Goal: Check status

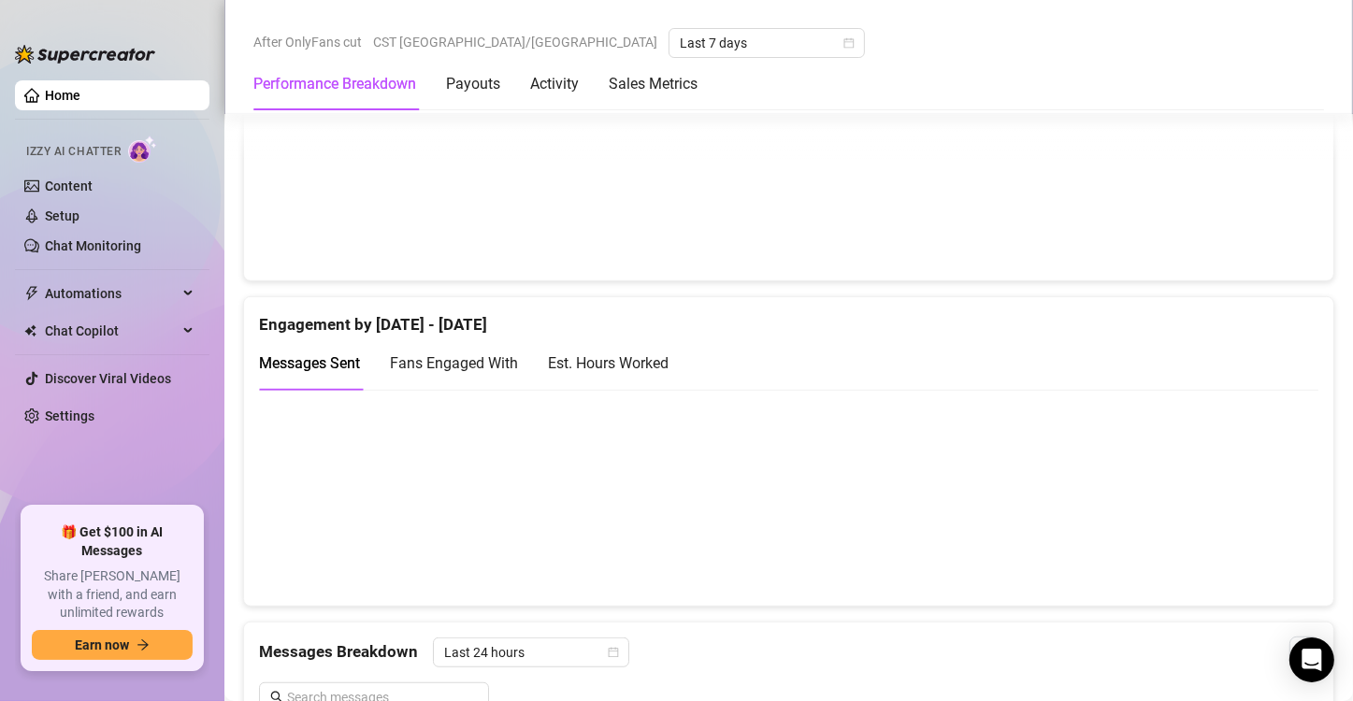
scroll to position [1154, 0]
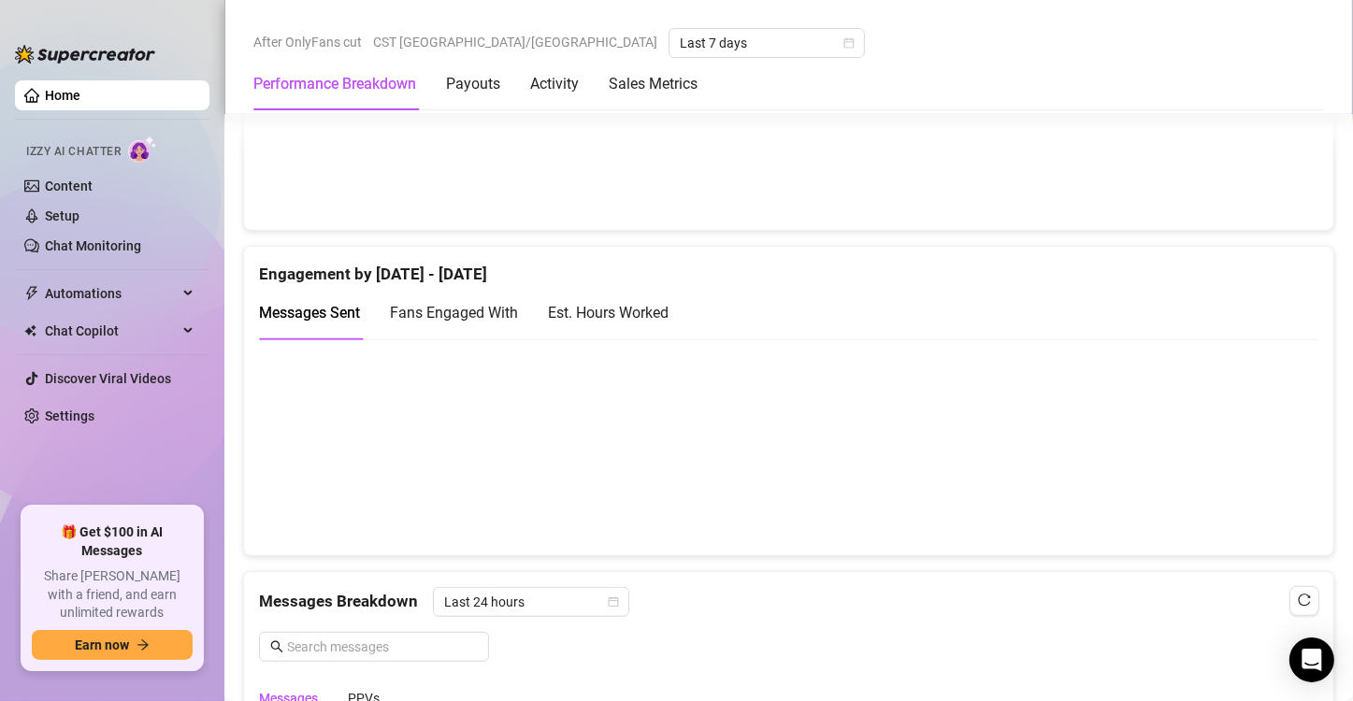
click at [598, 305] on div "Est. Hours Worked" at bounding box center [608, 312] width 121 height 23
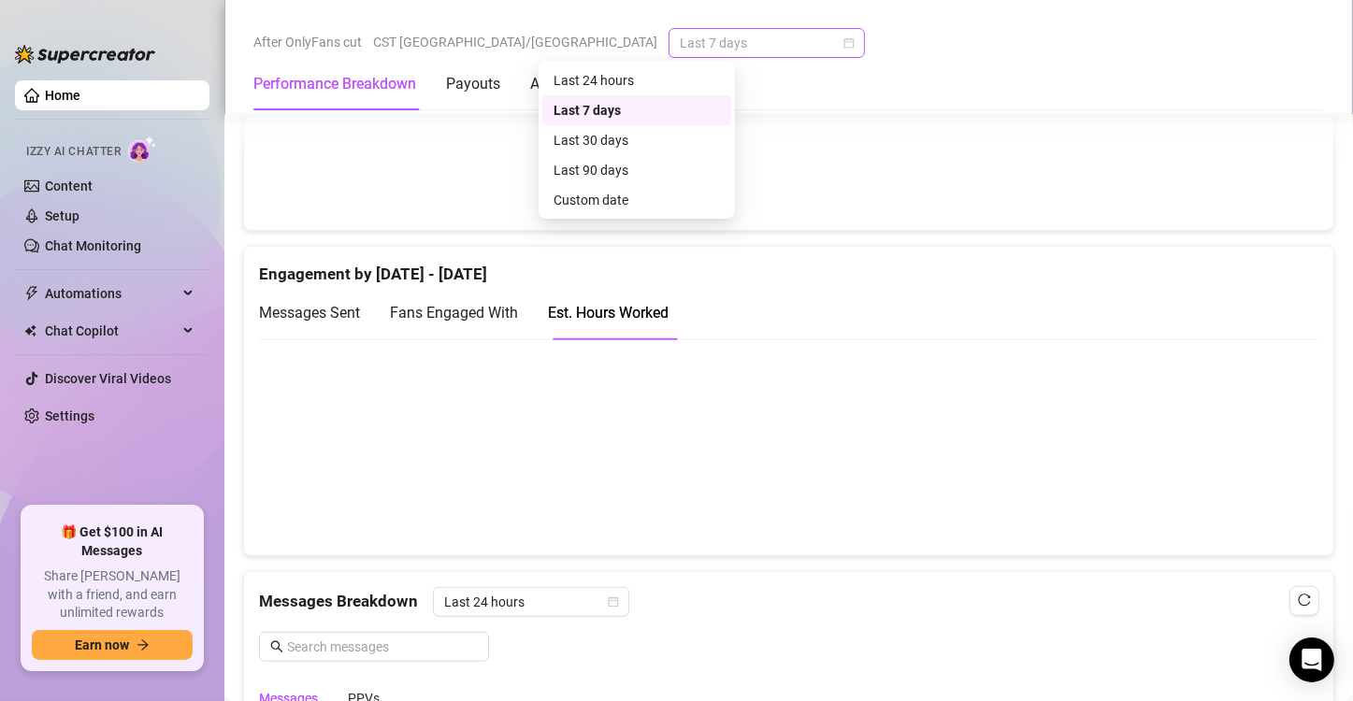
click at [706, 47] on span "Last 7 days" at bounding box center [767, 43] width 174 height 28
click at [609, 197] on div "Custom date" at bounding box center [637, 200] width 166 height 21
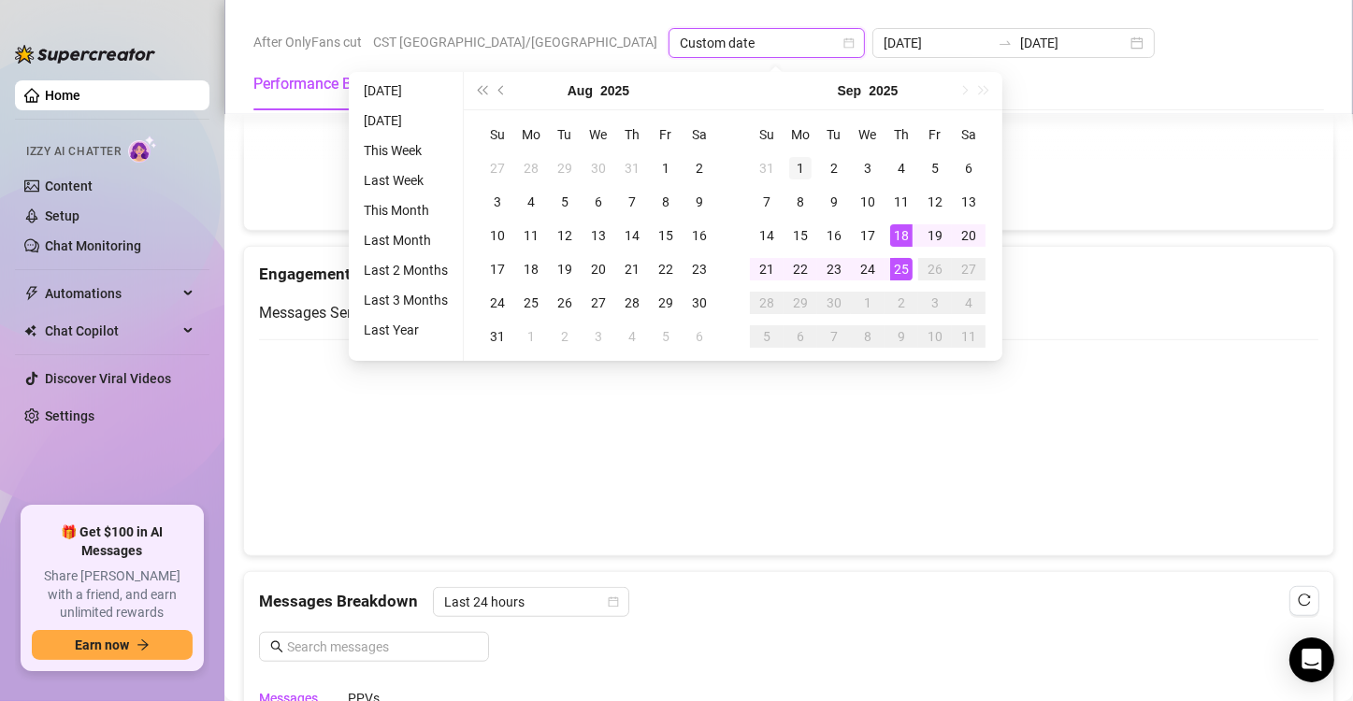
type input "2025-09-01"
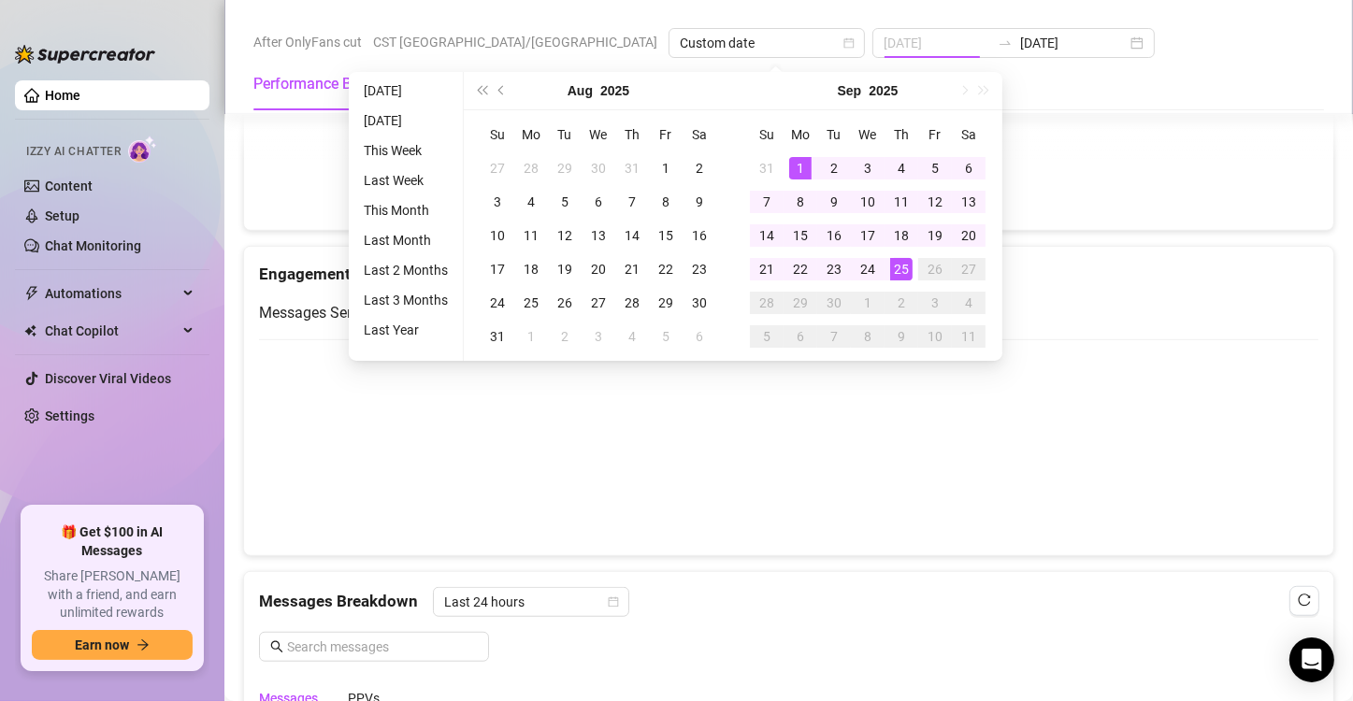
click at [790, 169] on div "1" at bounding box center [800, 168] width 22 height 22
type input "2025-09-25"
click at [906, 268] on div "25" at bounding box center [901, 269] width 22 height 22
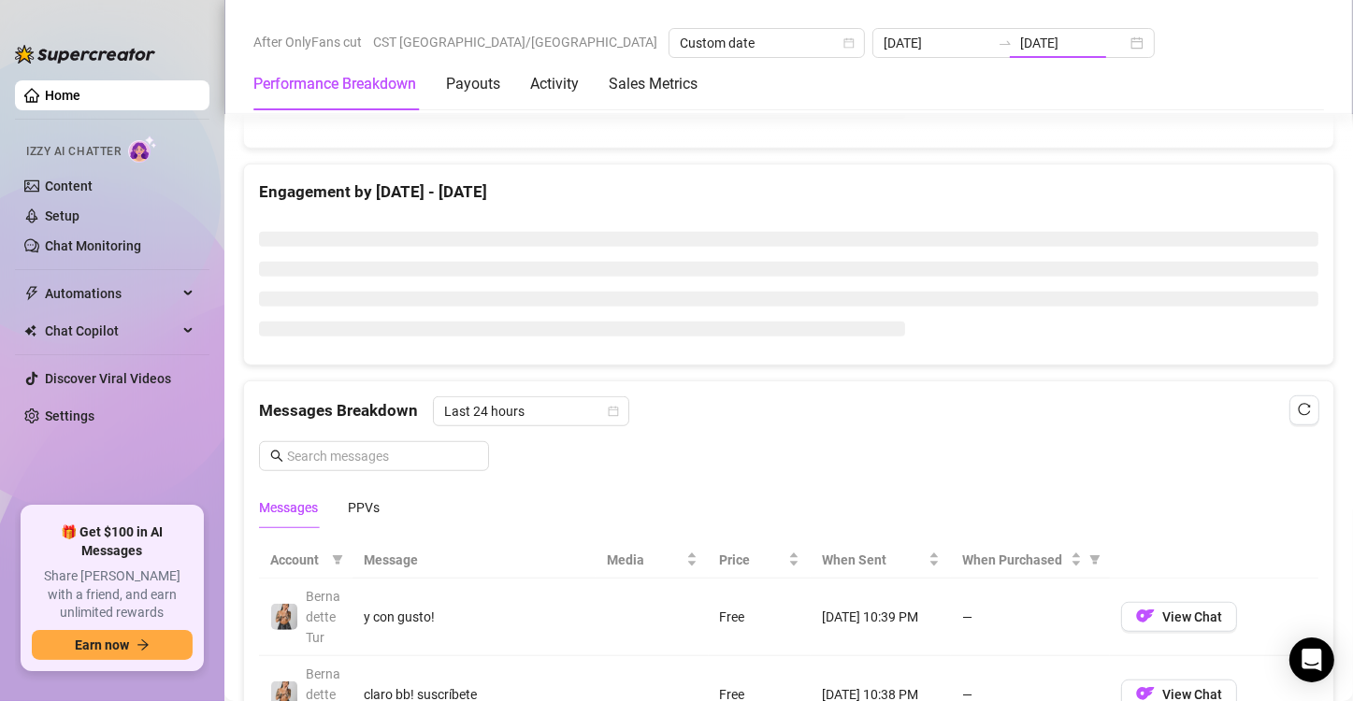
type input "2025-09-01"
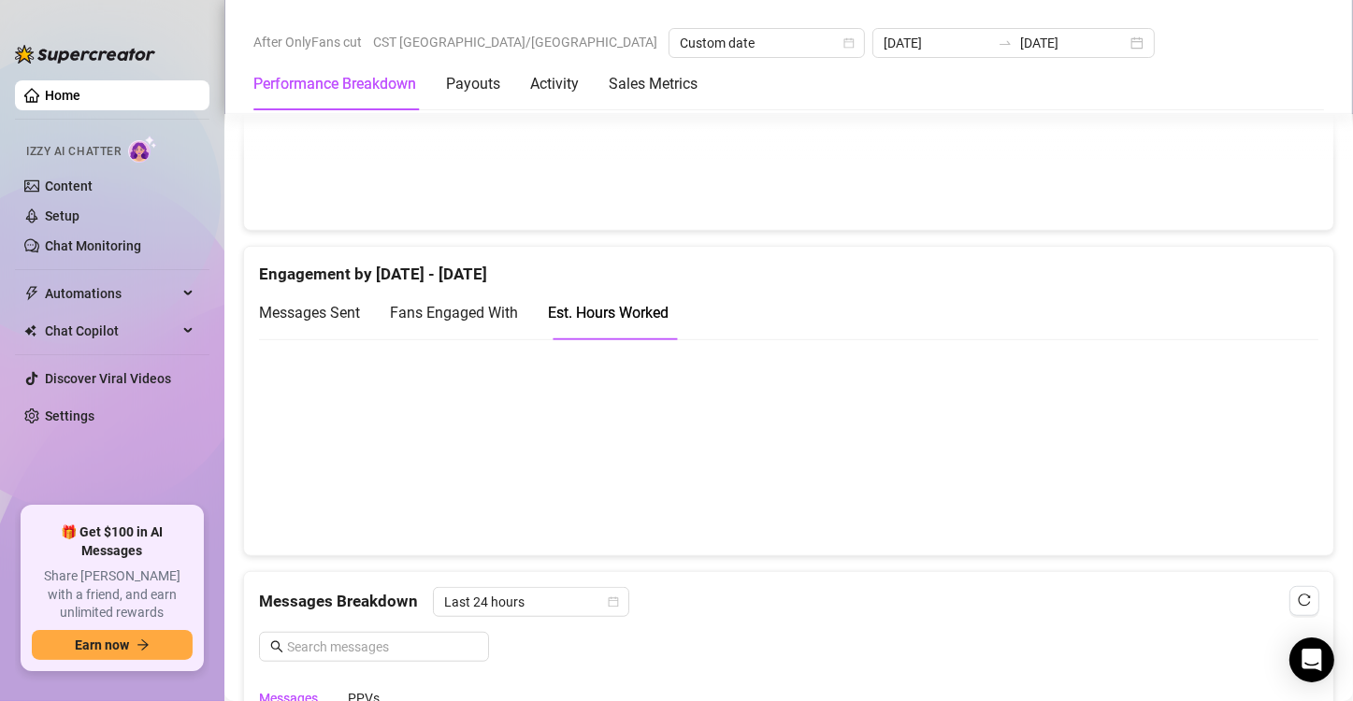
scroll to position [1128, 0]
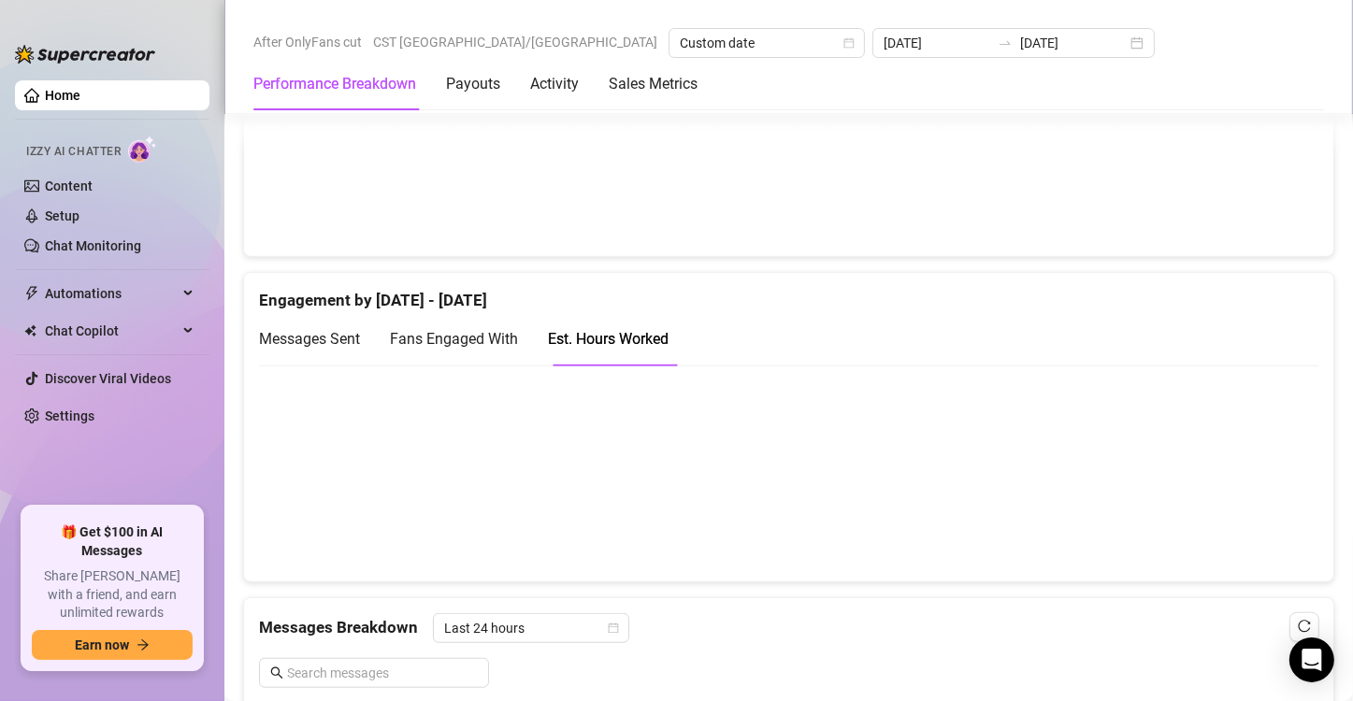
click at [319, 342] on span "Messages Sent" at bounding box center [309, 339] width 101 height 18
click at [616, 331] on div "Est. Hours Worked" at bounding box center [608, 338] width 121 height 23
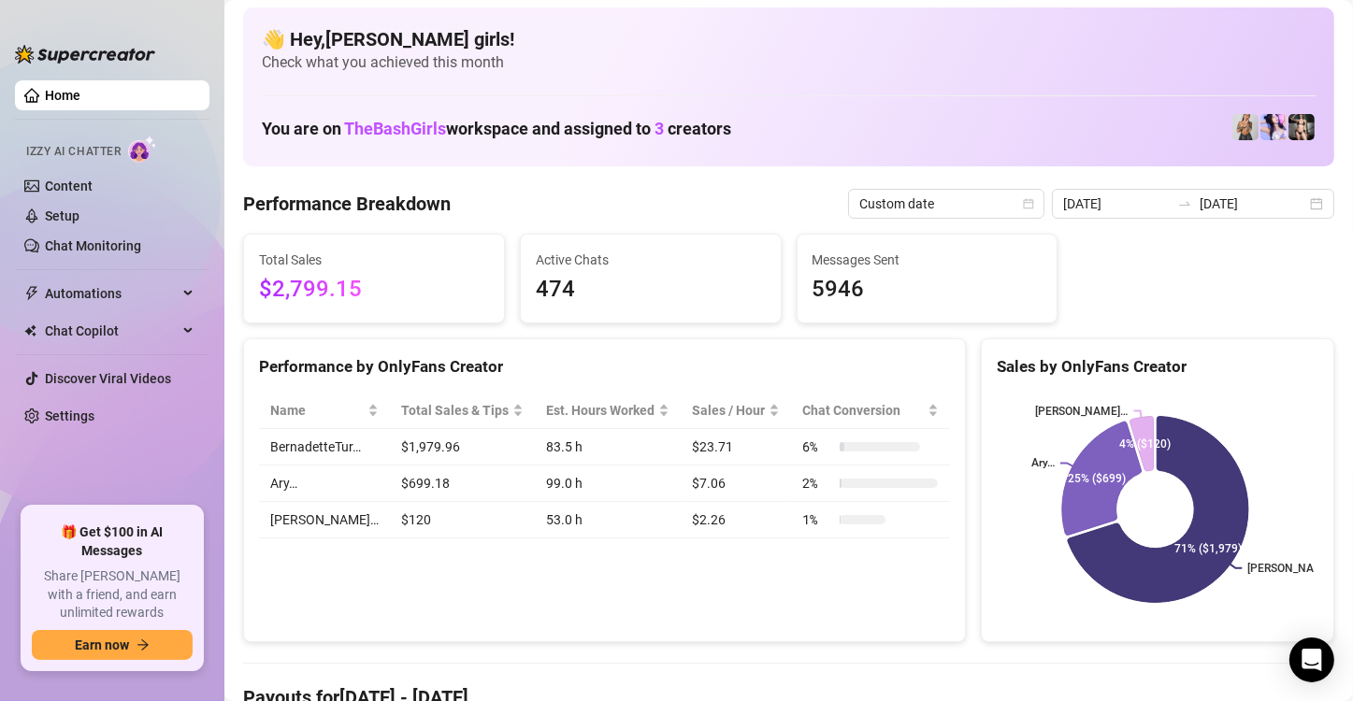
scroll to position [0, 0]
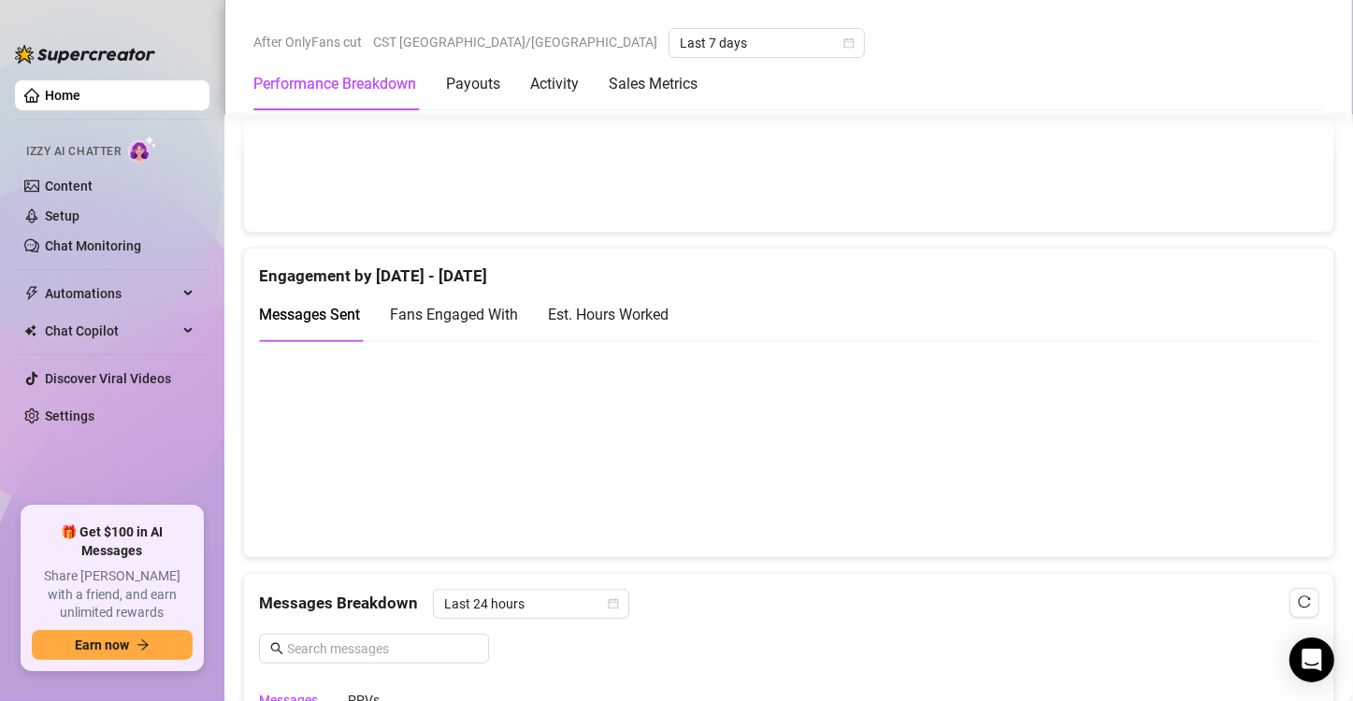
scroll to position [1167, 0]
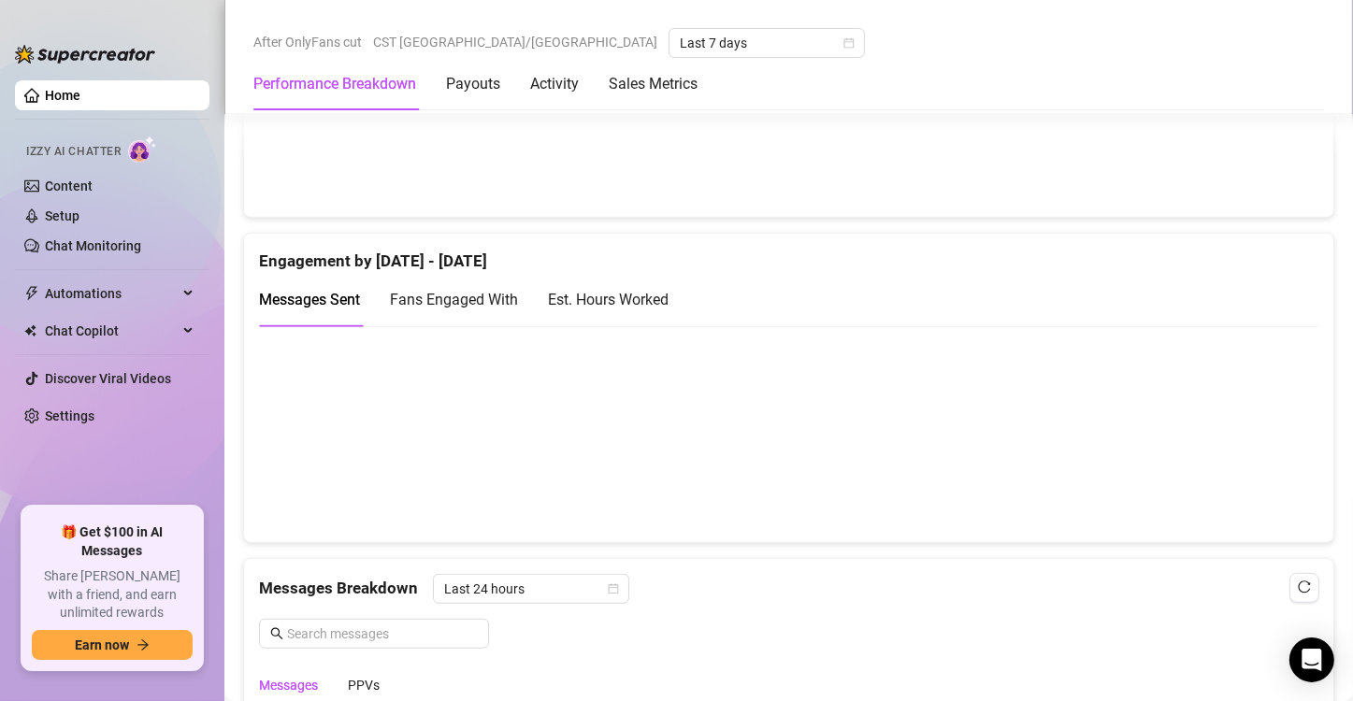
click at [669, 288] on div "Est. Hours Worked" at bounding box center [608, 299] width 121 height 23
